Goal: Information Seeking & Learning: Learn about a topic

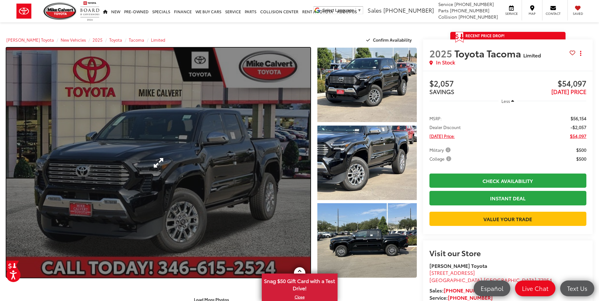
click at [193, 179] on link "Expand Photo 0" at bounding box center [158, 163] width 304 height 230
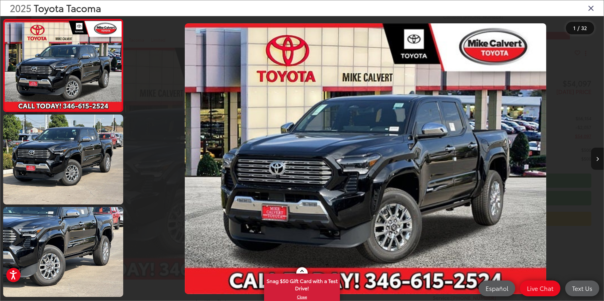
click at [598, 158] on icon "Next image" at bounding box center [597, 159] width 3 height 4
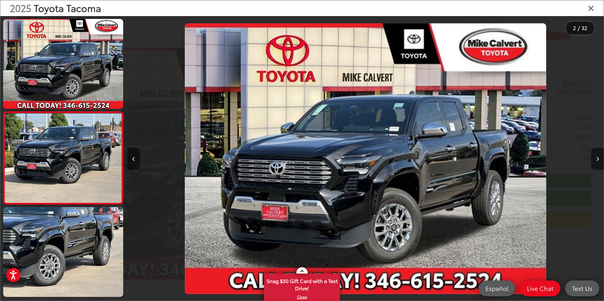
scroll to position [18, 0]
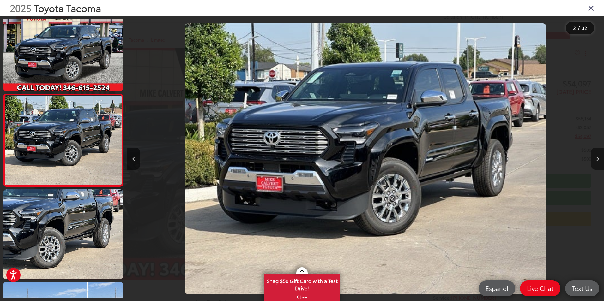
click at [598, 158] on icon "Next image" at bounding box center [597, 159] width 3 height 4
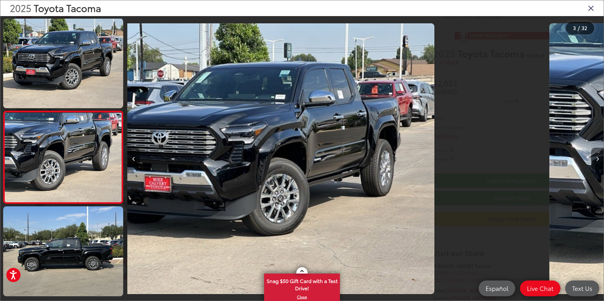
scroll to position [110, 0]
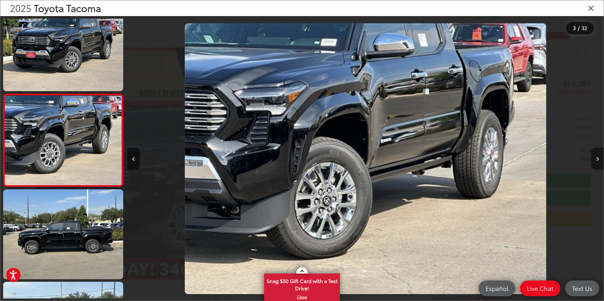
click at [598, 158] on icon "Next image" at bounding box center [597, 159] width 3 height 4
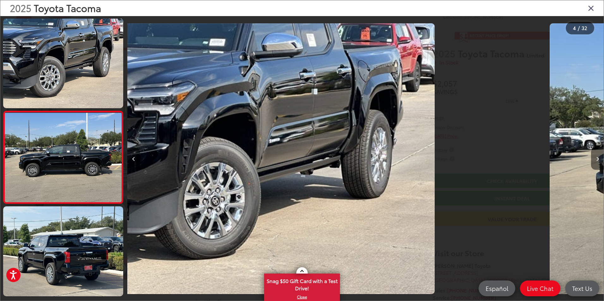
scroll to position [203, 0]
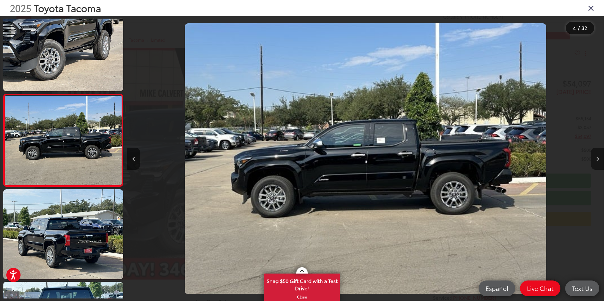
click at [598, 158] on icon "Next image" at bounding box center [597, 159] width 3 height 4
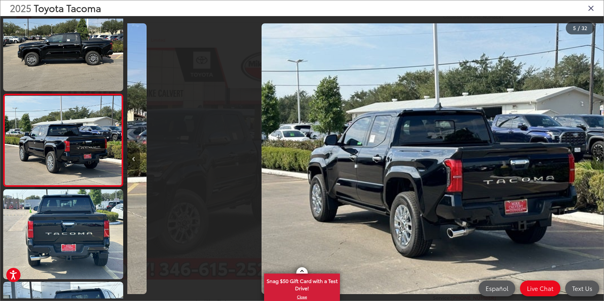
scroll to position [0, 1904]
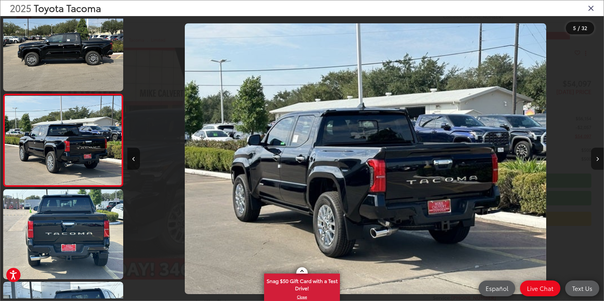
click at [598, 158] on icon "Next image" at bounding box center [597, 159] width 3 height 4
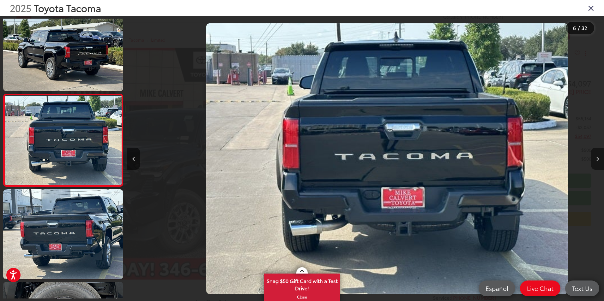
scroll to position [0, 2380]
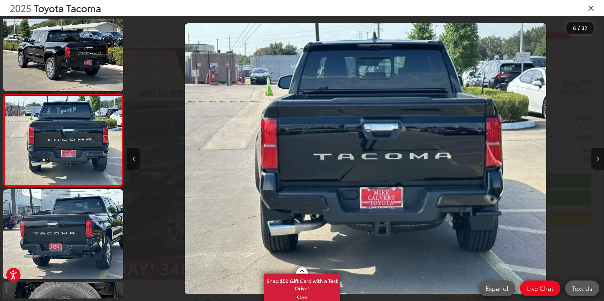
click at [598, 158] on icon "Next image" at bounding box center [597, 159] width 3 height 4
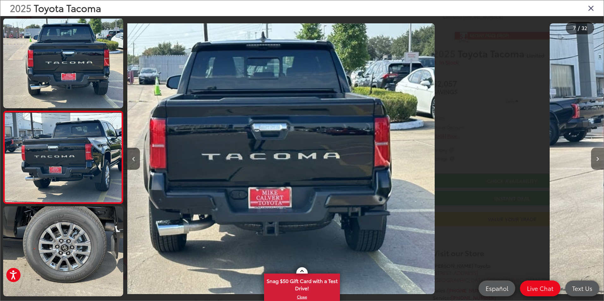
scroll to position [480, 0]
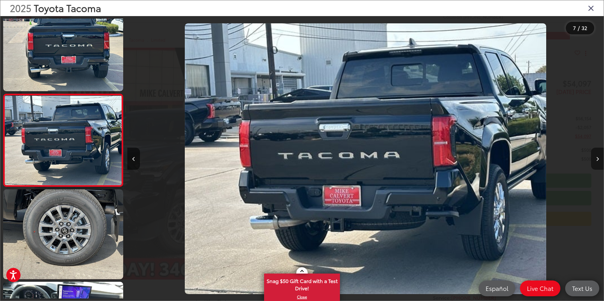
click at [598, 158] on icon "Next image" at bounding box center [597, 159] width 3 height 4
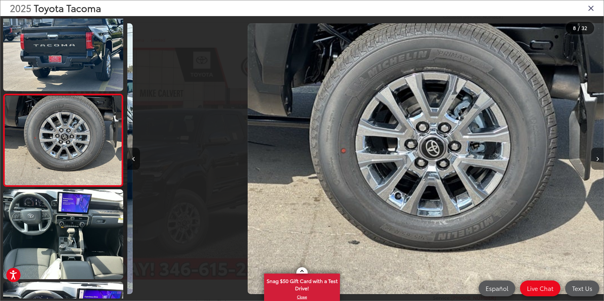
scroll to position [0, 3333]
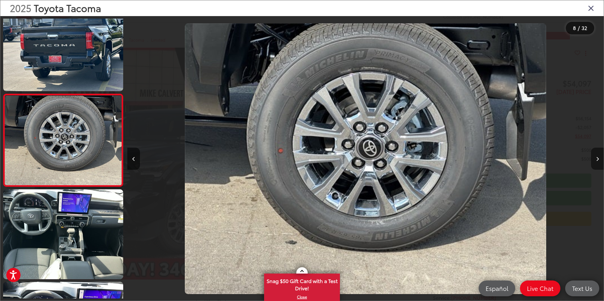
click at [598, 158] on icon "Next image" at bounding box center [597, 159] width 3 height 4
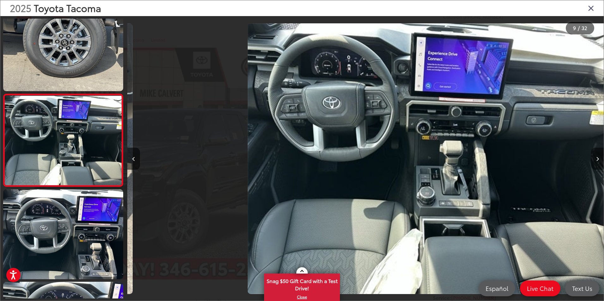
scroll to position [0, 0]
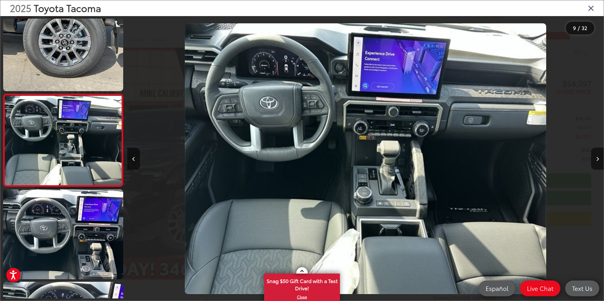
click at [396, 80] on img "2025 Toyota Tacoma Limited 8" at bounding box center [365, 158] width 361 height 271
